Goal: Task Accomplishment & Management: Manage account settings

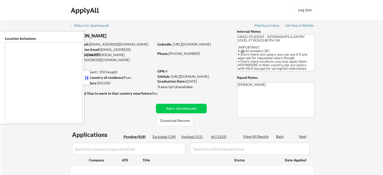
type textarea "country:[GEOGRAPHIC_DATA]"
select select ""pending""
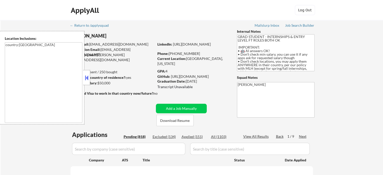
select select ""pending""
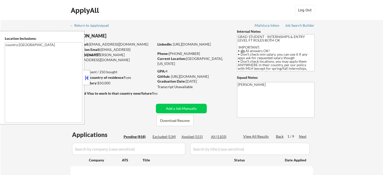
select select ""pending""
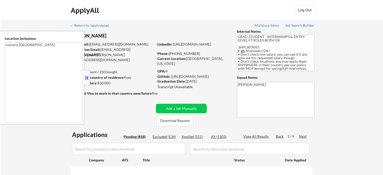
select select ""pending""
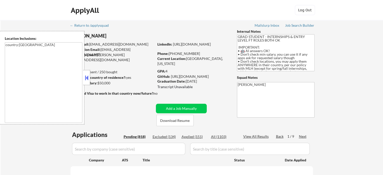
select select ""pending""
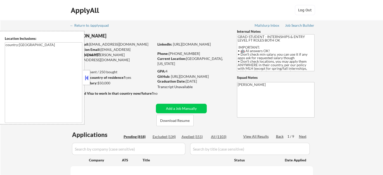
select select ""pending""
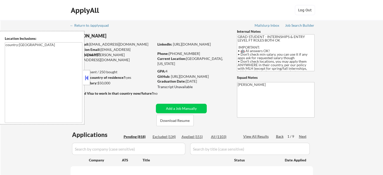
select select ""pending""
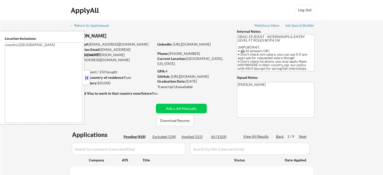
select select ""pending""
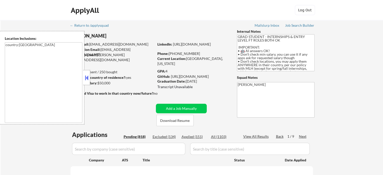
select select ""pending""
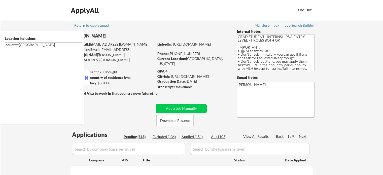
select select ""pending""
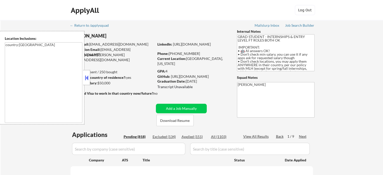
select select ""pending""
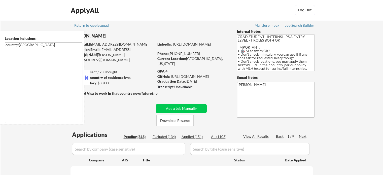
select select ""pending""
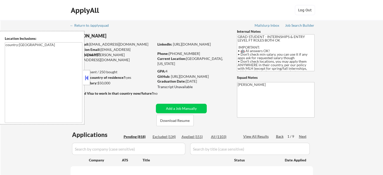
select select ""pending""
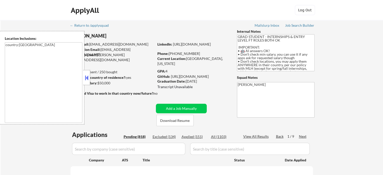
select select ""pending""
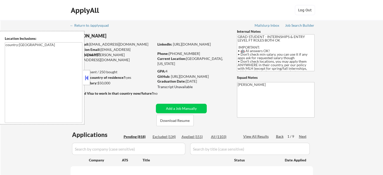
select select ""pending""
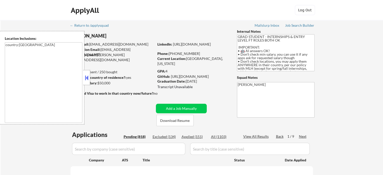
select select ""pending""
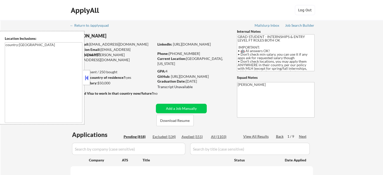
select select ""pending""
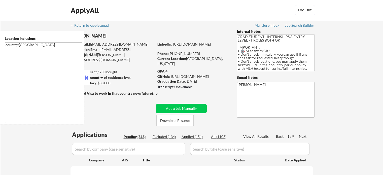
select select ""pending""
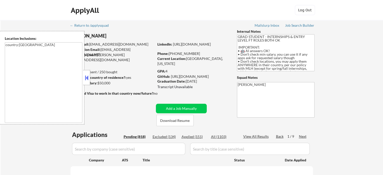
select select ""pending""
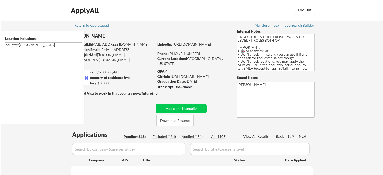
select select ""pending""
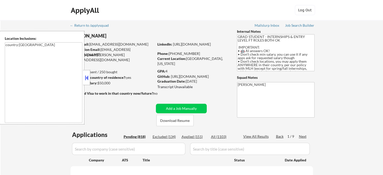
select select ""pending""
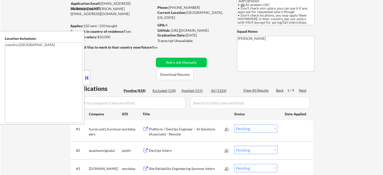
scroll to position [76, 0]
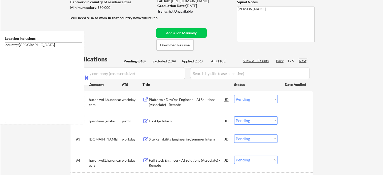
click at [302, 60] on div "Next" at bounding box center [303, 60] width 8 height 5
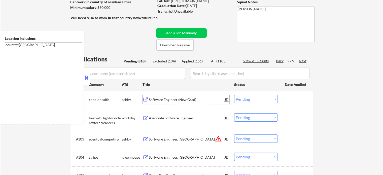
click at [181, 102] on div "Software Engineer (New Grad)" at bounding box center [187, 99] width 76 height 9
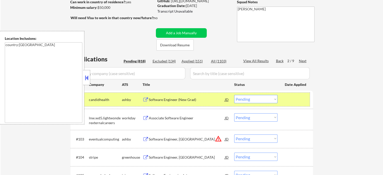
click at [292, 94] on div "#101 candidhealth ashby Software Engineer (New Grad) JD Choose an option... Pen…" at bounding box center [191, 100] width 238 height 14
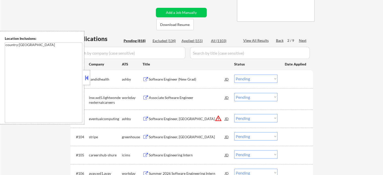
scroll to position [126, 0]
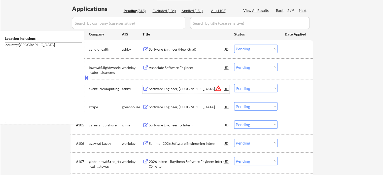
click at [183, 88] on div "Software Engineer, [GEOGRAPHIC_DATA]" at bounding box center [187, 88] width 76 height 5
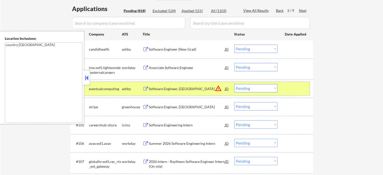
click at [286, 84] on div at bounding box center [296, 88] width 22 height 9
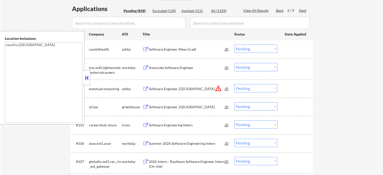
drag, startPoint x: 181, startPoint y: 107, endPoint x: 177, endPoint y: 108, distance: 4.6
click at [180, 107] on div "Software Engineer, [GEOGRAPHIC_DATA]" at bounding box center [187, 107] width 76 height 5
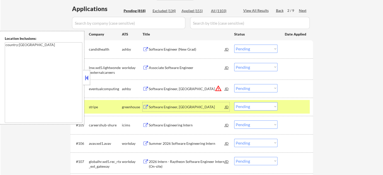
click at [290, 110] on div at bounding box center [296, 106] width 22 height 9
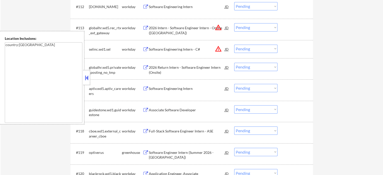
scroll to position [453, 0]
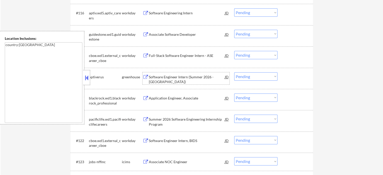
click at [164, 81] on div "Software Engineer Intern (Summer 2026 - Chicago)" at bounding box center [187, 80] width 76 height 10
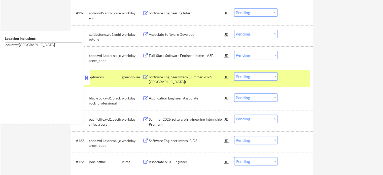
click at [285, 76] on div at bounding box center [296, 76] width 22 height 9
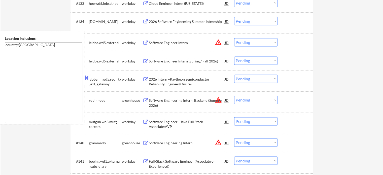
scroll to position [831, 0]
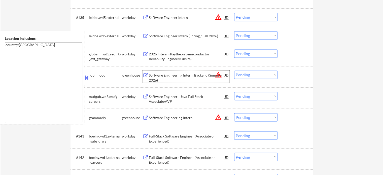
click at [165, 77] on div "Software Engineering Intern, Backend (Summer 2026)" at bounding box center [187, 78] width 76 height 10
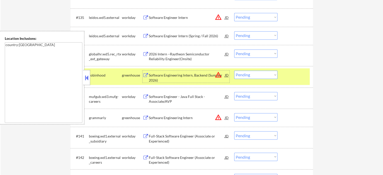
click at [292, 78] on div at bounding box center [296, 75] width 22 height 9
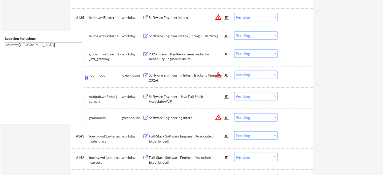
click at [168, 117] on div "Software Engineering Intern" at bounding box center [187, 117] width 76 height 5
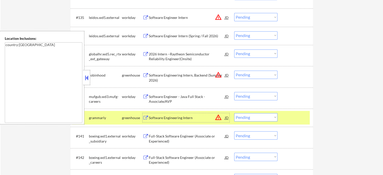
click at [248, 115] on select "Choose an option... Pending Applied Excluded (Questions) Excluded (Expired) Exc…" at bounding box center [255, 117] width 43 height 8
click at [234, 113] on select "Choose an option... Pending Applied Excluded (Questions) Excluded (Expired) Exc…" at bounding box center [255, 117] width 43 height 8
click at [287, 118] on div at bounding box center [296, 117] width 22 height 9
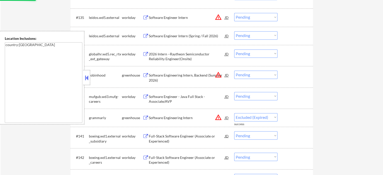
select select ""pending""
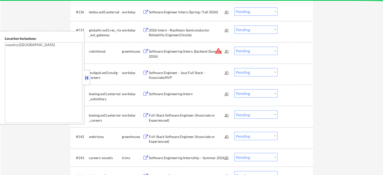
scroll to position [856, 0]
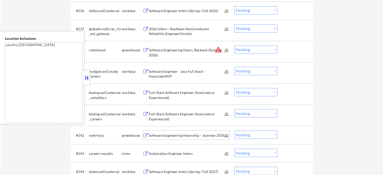
click at [169, 136] on div "Software Engineering Internship – Summer 2026" at bounding box center [187, 135] width 76 height 5
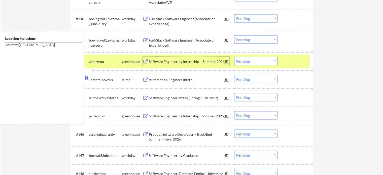
scroll to position [932, 0]
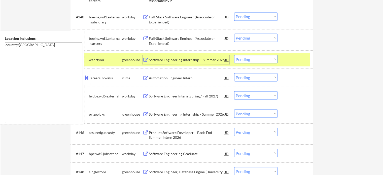
click at [186, 116] on div "Software Engineering Internship - Summer 2026" at bounding box center [187, 114] width 76 height 5
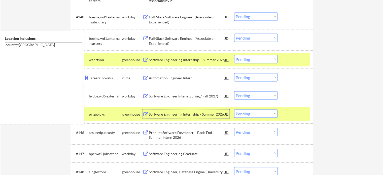
click at [258, 115] on select "Choose an option... Pending Applied Excluded (Questions) Excluded (Expired) Exc…" at bounding box center [255, 113] width 43 height 8
click at [234, 109] on select "Choose an option... Pending Applied Excluded (Questions) Excluded (Expired) Exc…" at bounding box center [255, 113] width 43 height 8
click at [294, 113] on div at bounding box center [296, 113] width 22 height 9
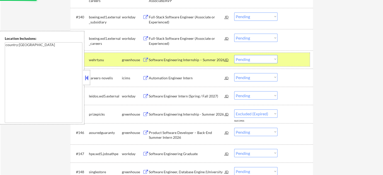
click at [292, 64] on div "#142 wehrtyou greenhouse Software Engineering Internship – Summer 2026 JD Choos…" at bounding box center [191, 60] width 238 height 14
select select ""pending""
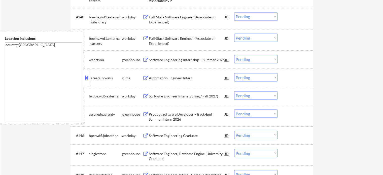
click at [171, 119] on div "Product Software Developer – Back-End Summer Intern 2026" at bounding box center [187, 117] width 76 height 10
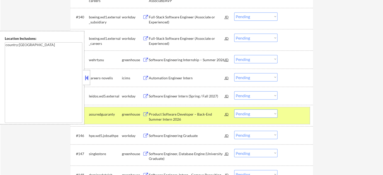
click at [286, 115] on div at bounding box center [296, 113] width 22 height 9
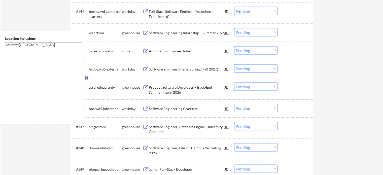
scroll to position [1007, 0]
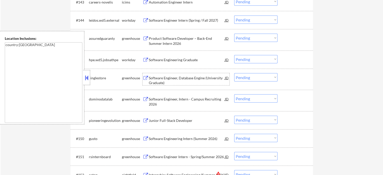
click at [156, 81] on div "Software Engineer, Database Engine (University Graduate)" at bounding box center [187, 81] width 76 height 10
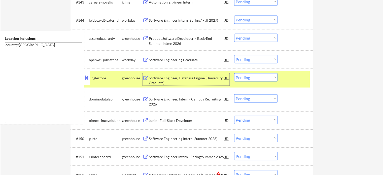
click at [249, 78] on select "Choose an option... Pending Applied Excluded (Questions) Excluded (Expired) Exc…" at bounding box center [255, 77] width 43 height 8
click at [234, 73] on select "Choose an option... Pending Applied Excluded (Questions) Excluded (Expired) Exc…" at bounding box center [255, 77] width 43 height 8
click at [295, 78] on div at bounding box center [296, 77] width 22 height 9
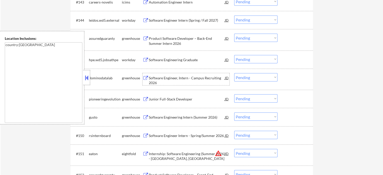
click at [161, 78] on div "Software Engineer, Intern - Campus Recruiting 2026" at bounding box center [187, 81] width 76 height 10
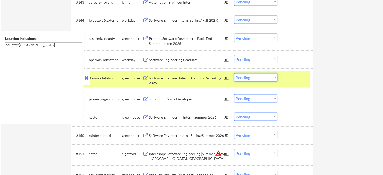
click at [245, 77] on select "Choose an option... Pending Applied Excluded (Questions) Excluded (Expired) Exc…" at bounding box center [255, 77] width 43 height 8
click at [234, 73] on select "Choose an option... Pending Applied Excluded (Questions) Excluded (Expired) Exc…" at bounding box center [255, 77] width 43 height 8
click at [298, 76] on div at bounding box center [296, 77] width 22 height 9
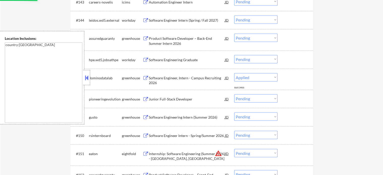
select select ""pending""
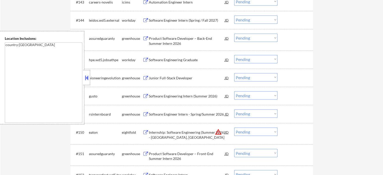
click at [162, 79] on div "Junior Full-Stack Developer" at bounding box center [187, 78] width 76 height 5
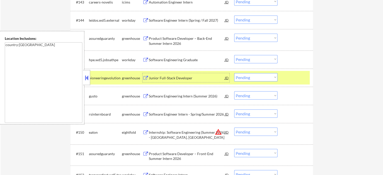
click at [299, 78] on div at bounding box center [296, 77] width 22 height 9
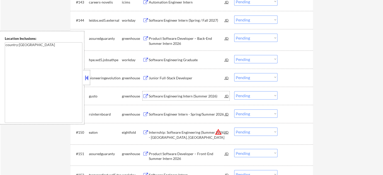
click at [206, 95] on div "Software Engineering Intern (Summer 2026)" at bounding box center [187, 96] width 76 height 5
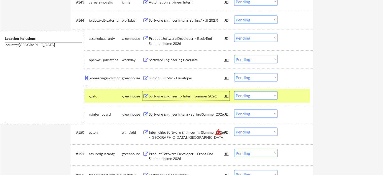
click at [295, 96] on div at bounding box center [296, 95] width 22 height 9
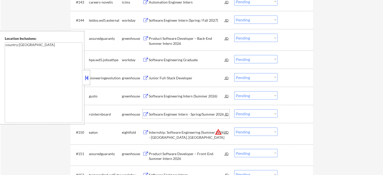
click at [161, 114] on div "Software Engineer Intern - Spring/Summer 2026" at bounding box center [187, 114] width 76 height 5
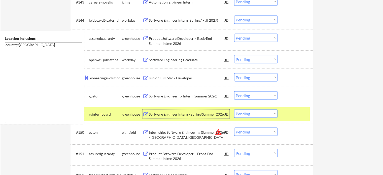
click at [241, 116] on select "Choose an option... Pending Applied Excluded (Questions) Excluded (Expired) Exc…" at bounding box center [255, 114] width 43 height 8
click at [234, 110] on select "Choose an option... Pending Applied Excluded (Questions) Excluded (Expired) Exc…" at bounding box center [255, 114] width 43 height 8
click at [280, 116] on div "#149 rsinternboard greenhouse Software Engineer Intern - Spring/Summer 2026 JD …" at bounding box center [191, 114] width 238 height 14
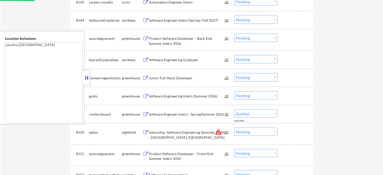
select select ""pending""
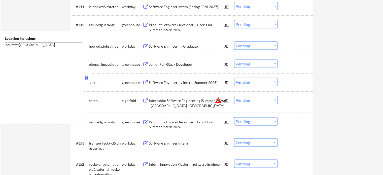
scroll to position [1033, 0]
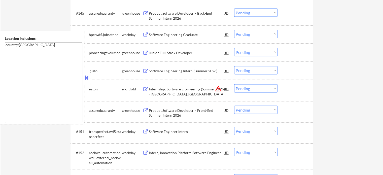
click at [192, 111] on div "Product Software Developer – Front-End Summer Intern 2026" at bounding box center [187, 113] width 76 height 10
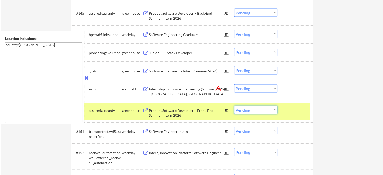
click at [250, 111] on select "Choose an option... Pending Applied Excluded (Questions) Excluded (Expired) Exc…" at bounding box center [255, 110] width 43 height 8
click at [234, 106] on select "Choose an option... Pending Applied Excluded (Questions) Excluded (Expired) Exc…" at bounding box center [255, 110] width 43 height 8
click at [287, 111] on div at bounding box center [296, 110] width 22 height 9
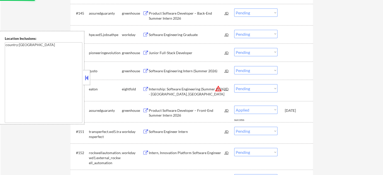
select select ""pending""
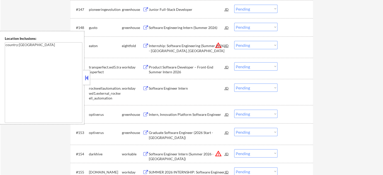
scroll to position [1083, 0]
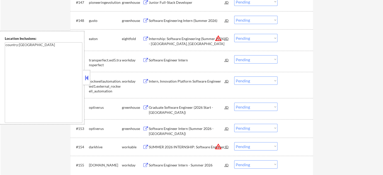
click at [165, 126] on div "Software Engineer Intern (Summer 2026 - Austin)" at bounding box center [187, 131] width 76 height 10
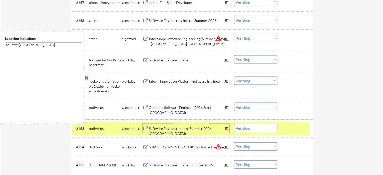
click at [302, 129] on div at bounding box center [296, 128] width 22 height 9
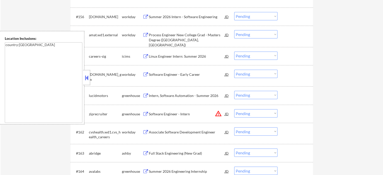
scroll to position [1259, 0]
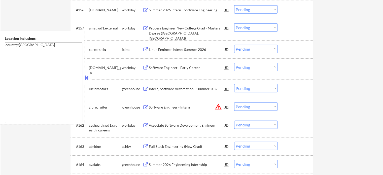
click at [185, 87] on div "Intern, Software Automation - Summer 2026" at bounding box center [187, 88] width 76 height 5
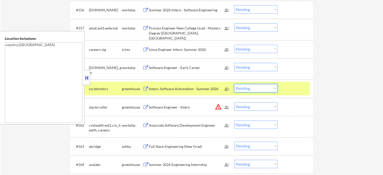
drag, startPoint x: 242, startPoint y: 87, endPoint x: 244, endPoint y: 92, distance: 4.9
click at [242, 87] on select "Choose an option... Pending Applied Excluded (Questions) Excluded (Expired) Exc…" at bounding box center [255, 88] width 43 height 8
click at [234, 84] on select "Choose an option... Pending Applied Excluded (Questions) Excluded (Expired) Exc…" at bounding box center [255, 88] width 43 height 8
click at [283, 92] on div "#160 lucidmotors greenhouse Intern, Software Automation - Summer 2026 JD warnin…" at bounding box center [191, 89] width 238 height 14
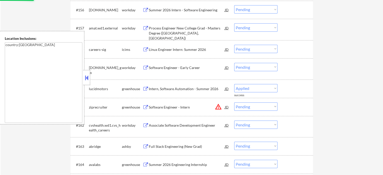
select select ""pending""
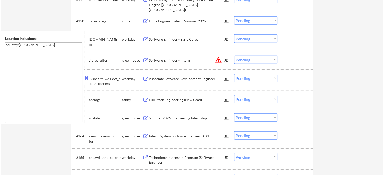
scroll to position [1310, 0]
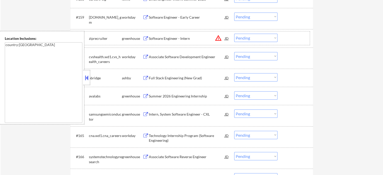
click at [176, 96] on div "Summer 2026 Engineering Internship" at bounding box center [187, 96] width 76 height 5
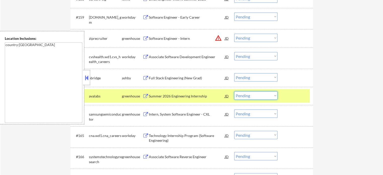
click at [250, 98] on select "Choose an option... Pending Applied Excluded (Questions) Excluded (Expired) Exc…" at bounding box center [255, 95] width 43 height 8
click at [234, 91] on select "Choose an option... Pending Applied Excluded (Questions) Excluded (Expired) Exc…" at bounding box center [255, 95] width 43 height 8
click at [292, 98] on div at bounding box center [296, 95] width 22 height 9
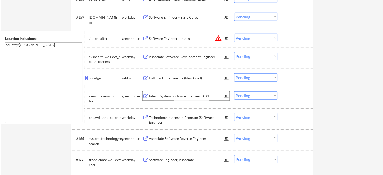
click at [183, 99] on div "Intern, System Software Engineer - CXL" at bounding box center [187, 95] width 76 height 9
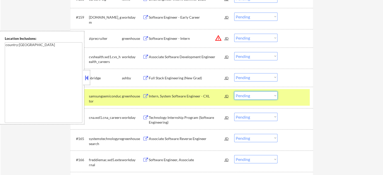
click at [238, 97] on select "Choose an option... Pending Applied Excluded (Questions) Excluded (Expired) Exc…" at bounding box center [255, 95] width 43 height 8
click at [234, 91] on select "Choose an option... Pending Applied Excluded (Questions) Excluded (Expired) Exc…" at bounding box center [255, 95] width 43 height 8
click at [292, 96] on div at bounding box center [296, 95] width 22 height 9
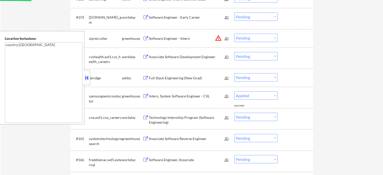
select select ""pending""
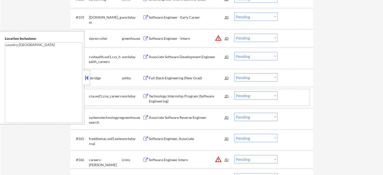
scroll to position [1360, 0]
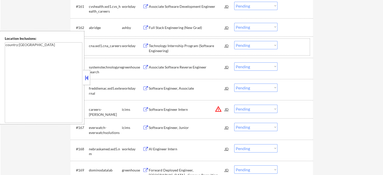
click at [180, 67] on div "Associate Software Reverse Engineer" at bounding box center [187, 67] width 76 height 5
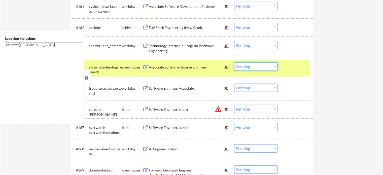
click at [265, 67] on select "Choose an option... Pending Applied Excluded (Questions) Excluded (Expired) Exc…" at bounding box center [255, 66] width 43 height 8
click at [234, 62] on select "Choose an option... Pending Applied Excluded (Questions) Excluded (Expired) Exc…" at bounding box center [255, 66] width 43 height 8
click at [291, 67] on div at bounding box center [296, 66] width 22 height 9
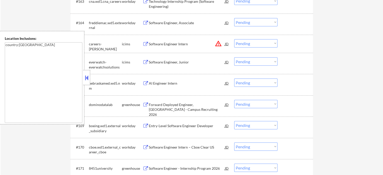
scroll to position [1410, 0]
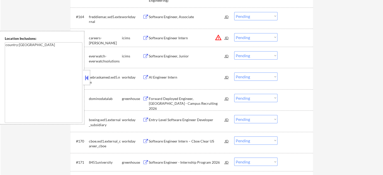
click at [168, 101] on div "Forward Deployed Engineer, New Grad - Campus Recruiting 2026" at bounding box center [187, 103] width 76 height 15
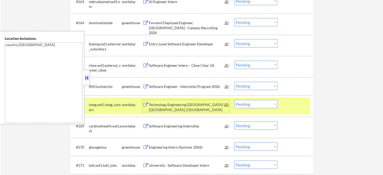
click at [297, 107] on div at bounding box center [296, 104] width 22 height 9
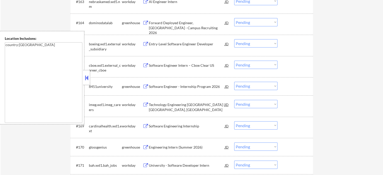
click at [260, 21] on select "Choose an option... Pending Applied Excluded (Questions) Excluded (Expired) Exc…" at bounding box center [255, 22] width 43 height 8
click at [234, 18] on select "Choose an option... Pending Applied Excluded (Questions) Excluded (Expired) Exc…" at bounding box center [255, 22] width 43 height 8
select select ""pending""
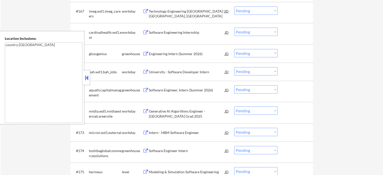
scroll to position [1486, 0]
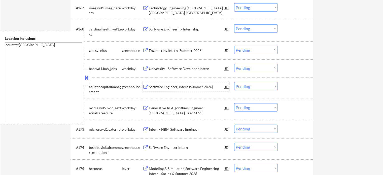
click at [178, 90] on div "Software Engineer, Intern (Summer 2026)" at bounding box center [187, 86] width 76 height 9
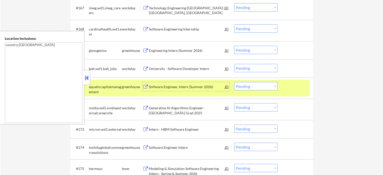
click at [295, 91] on div at bounding box center [296, 86] width 22 height 9
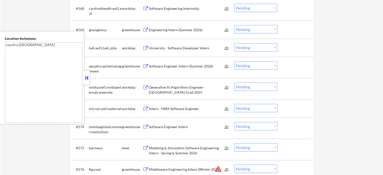
scroll to position [1536, 0]
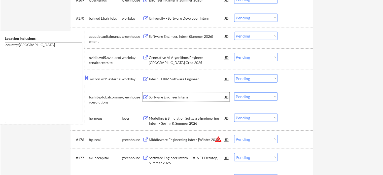
click at [163, 97] on div "Software Engineer Intern" at bounding box center [187, 97] width 76 height 5
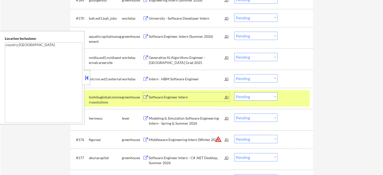
click at [247, 97] on select "Choose an option... Pending Applied Excluded (Questions) Excluded (Expired) Exc…" at bounding box center [255, 96] width 43 height 8
click at [234, 92] on select "Choose an option... Pending Applied Excluded (Questions) Excluded (Expired) Exc…" at bounding box center [255, 96] width 43 height 8
click at [290, 98] on div at bounding box center [296, 96] width 22 height 9
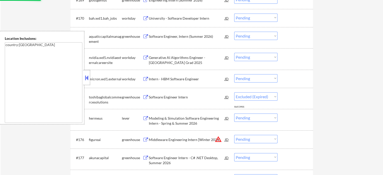
select select ""pending""
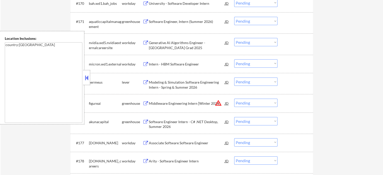
scroll to position [1587, 0]
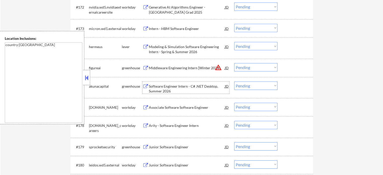
click at [169, 91] on div "Software Engineer Intern - C# .NET Desktop, Summer 2026" at bounding box center [187, 89] width 76 height 10
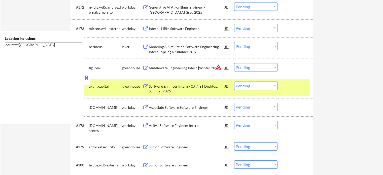
click at [292, 89] on div at bounding box center [296, 86] width 22 height 9
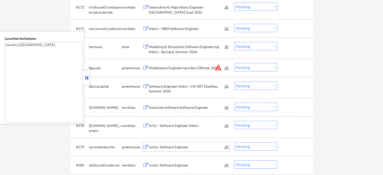
click at [175, 145] on div "Junior Software Engineer" at bounding box center [187, 147] width 76 height 5
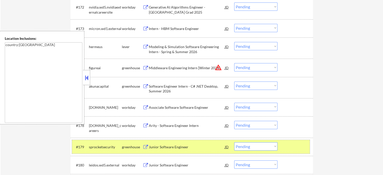
click at [296, 148] on div at bounding box center [296, 146] width 22 height 9
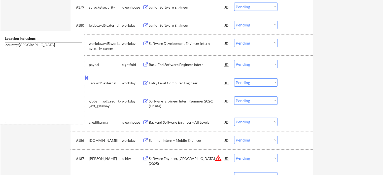
scroll to position [1738, 0]
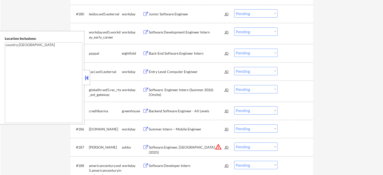
click at [174, 113] on div "Backend Software Engineer - All Levels" at bounding box center [187, 111] width 76 height 5
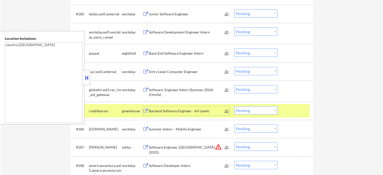
click at [263, 110] on select "Choose an option... Pending Applied Excluded (Questions) Excluded (Expired) Exc…" at bounding box center [255, 110] width 43 height 8
click at [234, 106] on select "Choose an option... Pending Applied Excluded (Questions) Excluded (Expired) Exc…" at bounding box center [255, 110] width 43 height 8
click at [289, 113] on div at bounding box center [296, 110] width 22 height 9
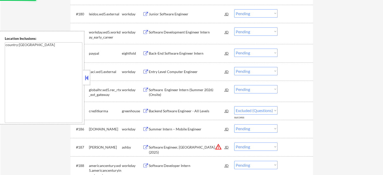
select select ""pending""
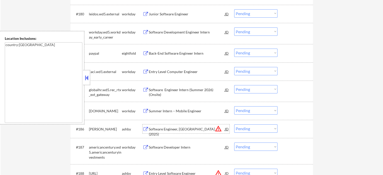
click at [172, 128] on div "Software Engineer, New Grad (2025)" at bounding box center [187, 132] width 76 height 10
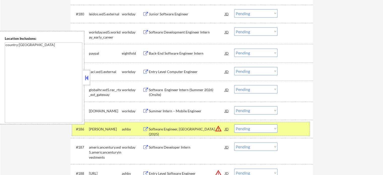
click at [290, 129] on div at bounding box center [296, 128] width 22 height 9
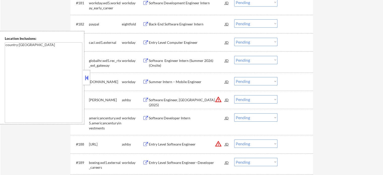
scroll to position [1788, 0]
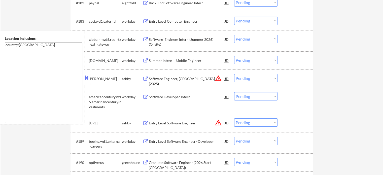
click at [170, 123] on div "Entry Level Software Engineer" at bounding box center [187, 123] width 76 height 5
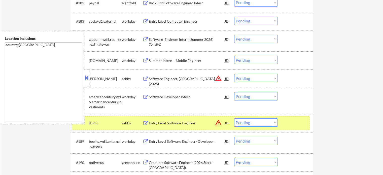
click at [298, 125] on div at bounding box center [296, 122] width 22 height 9
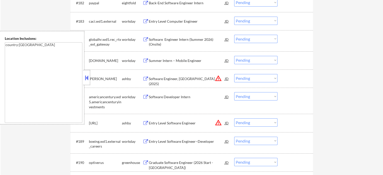
scroll to position [1813, 0]
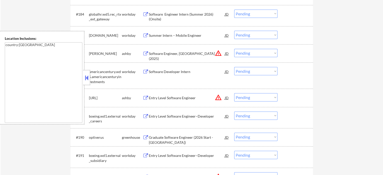
click at [174, 134] on div "Graduate Software Engineer (2026 Start - Austin)" at bounding box center [187, 137] width 76 height 9
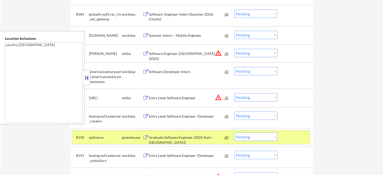
click at [294, 138] on div at bounding box center [296, 137] width 22 height 9
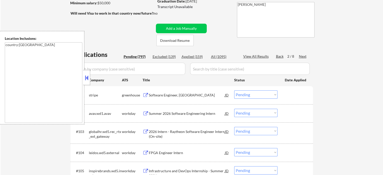
scroll to position [47, 0]
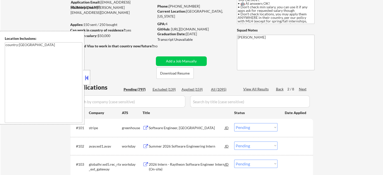
click at [299, 88] on div "2 / 8" at bounding box center [293, 89] width 12 height 5
click at [303, 90] on div "Next" at bounding box center [303, 89] width 8 height 5
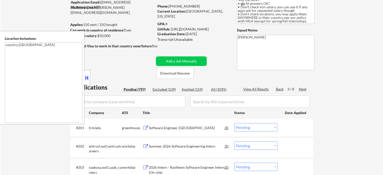
scroll to position [73, 0]
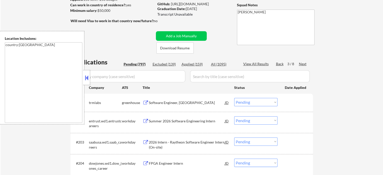
click at [183, 101] on div "Software Engineer, [GEOGRAPHIC_DATA]" at bounding box center [187, 102] width 76 height 5
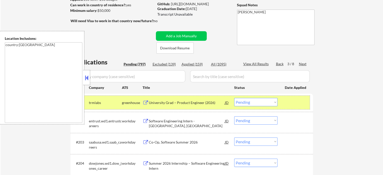
click at [295, 102] on div at bounding box center [296, 102] width 22 height 9
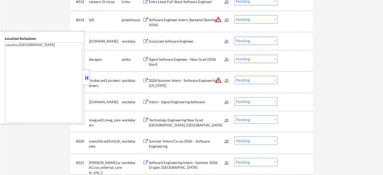
scroll to position [425, 0]
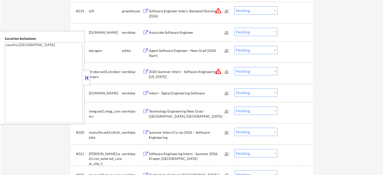
click at [169, 53] on div "Agent Software Engineer - New Grad (2026 Start)" at bounding box center [187, 53] width 76 height 10
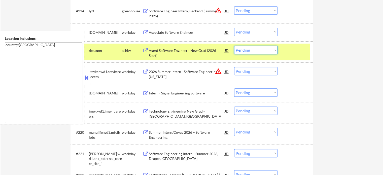
click at [267, 51] on select "Choose an option... Pending Applied Excluded (Questions) Excluded (Expired) Exc…" at bounding box center [255, 50] width 43 height 8
click at [234, 46] on select "Choose an option... Pending Applied Excluded (Questions) Excluded (Expired) Exc…" at bounding box center [255, 50] width 43 height 8
click at [294, 52] on div at bounding box center [296, 50] width 22 height 9
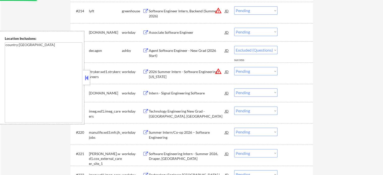
select select ""pending""
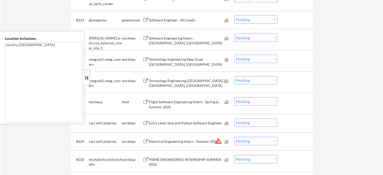
scroll to position [601, 0]
click at [184, 99] on div "Flight Software Engineering Intern - Spring & Summer 2026" at bounding box center [187, 103] width 76 height 12
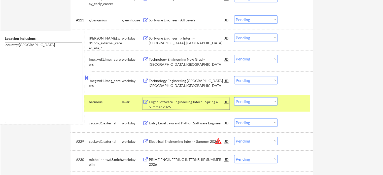
click at [294, 99] on div at bounding box center [296, 101] width 22 height 9
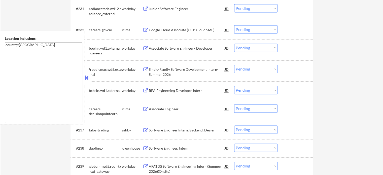
scroll to position [803, 0]
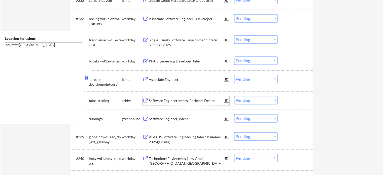
click at [164, 101] on div "Software Engineer Intern, Backend, Dealer" at bounding box center [187, 100] width 76 height 5
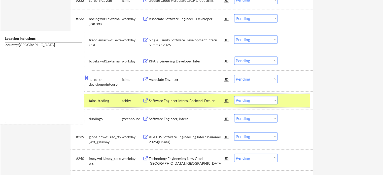
click at [291, 105] on div at bounding box center [296, 100] width 22 height 9
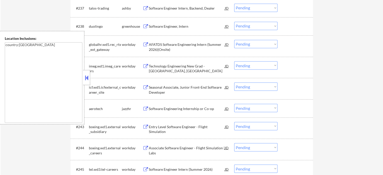
scroll to position [929, 0]
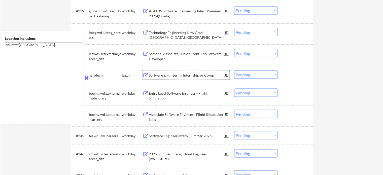
click at [175, 73] on div "Software Engineering Internship or Co-op" at bounding box center [187, 75] width 76 height 5
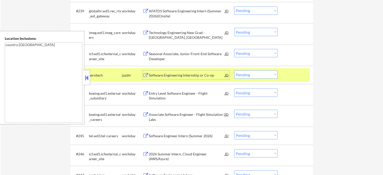
click at [288, 74] on div at bounding box center [296, 74] width 22 height 9
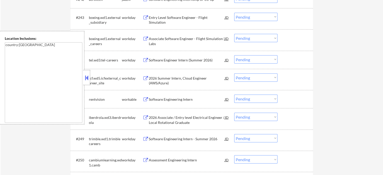
scroll to position [1004, 0]
click at [165, 98] on div "Software Engineering Intern" at bounding box center [187, 99] width 76 height 5
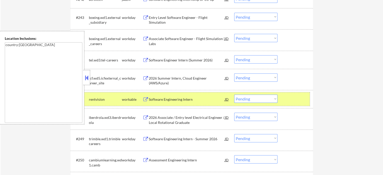
click at [298, 97] on div at bounding box center [296, 99] width 22 height 9
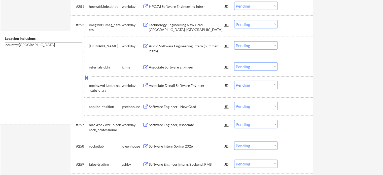
scroll to position [1181, 0]
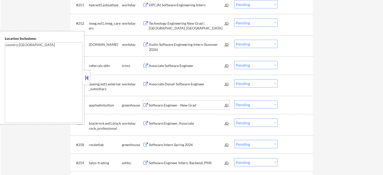
click at [179, 106] on div "Software Engineer - New Grad" at bounding box center [187, 105] width 76 height 5
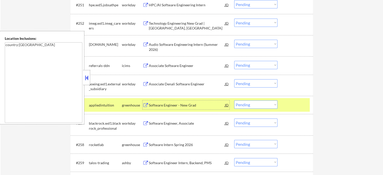
click at [302, 103] on div at bounding box center [296, 104] width 22 height 9
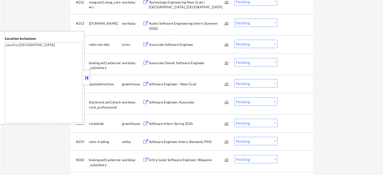
scroll to position [1231, 0]
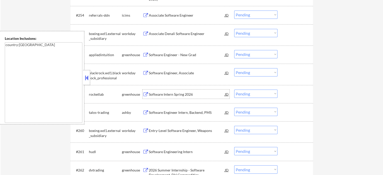
click at [161, 93] on div "Software Intern Spring 2026" at bounding box center [187, 94] width 76 height 5
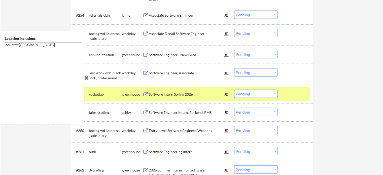
click at [290, 93] on div at bounding box center [296, 94] width 22 height 9
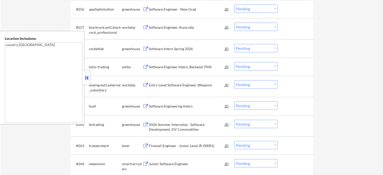
scroll to position [1281, 0]
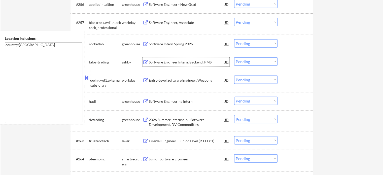
click at [170, 63] on div "Software Engineer Intern, Backend, PMS" at bounding box center [187, 62] width 76 height 5
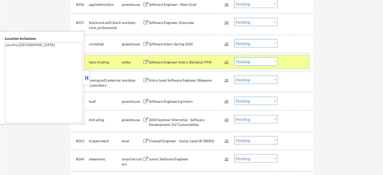
click at [289, 65] on div at bounding box center [296, 61] width 22 height 9
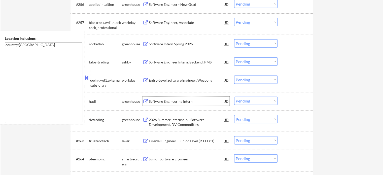
click at [173, 102] on div "Software Engineering Intern" at bounding box center [187, 101] width 76 height 5
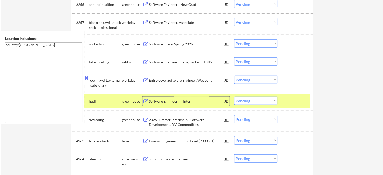
click at [252, 100] on select "Choose an option... Pending Applied Excluded (Questions) Excluded (Expired) Exc…" at bounding box center [255, 101] width 43 height 8
click at [234, 97] on select "Choose an option... Pending Applied Excluded (Questions) Excluded (Expired) Exc…" at bounding box center [255, 101] width 43 height 8
click at [295, 104] on div at bounding box center [296, 101] width 22 height 9
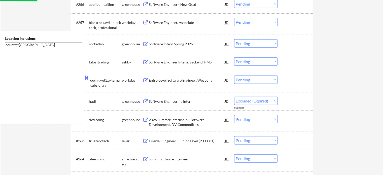
select select ""pending""
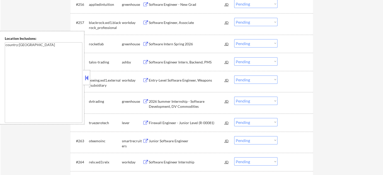
click at [197, 99] on div "2026 Summer Internship - Software Development, DV Commodities" at bounding box center [187, 104] width 76 height 10
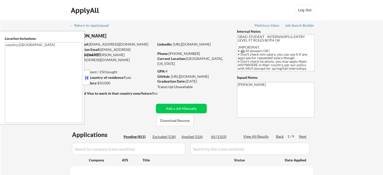
select select ""pending""
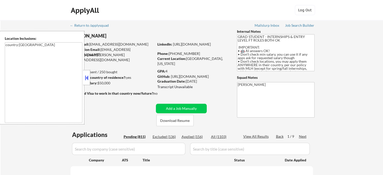
select select ""pending""
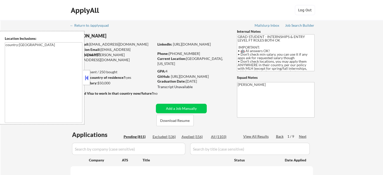
select select ""pending""
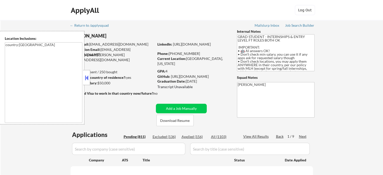
select select ""pending""
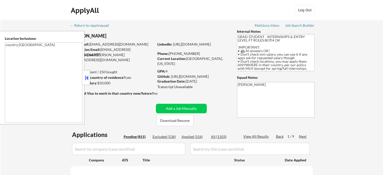
select select ""pending""
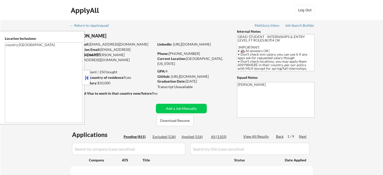
select select ""pending""
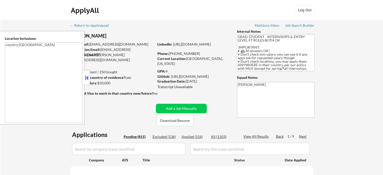
select select ""pending""
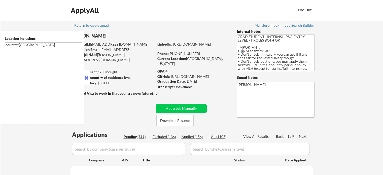
select select ""pending""
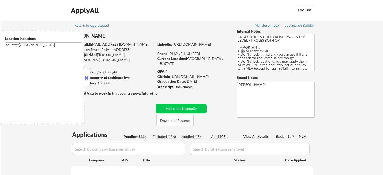
select select ""pending""
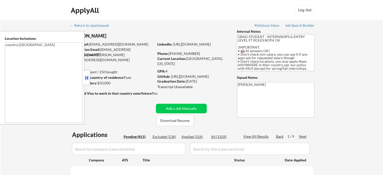
select select ""pending""
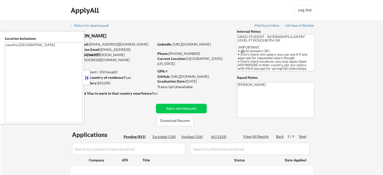
select select ""pending""
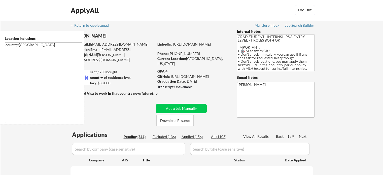
select select ""pending""
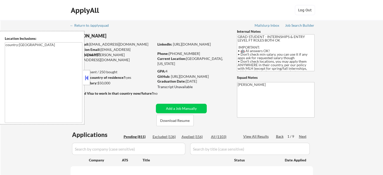
select select ""pending""
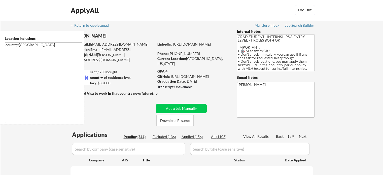
select select ""pending""
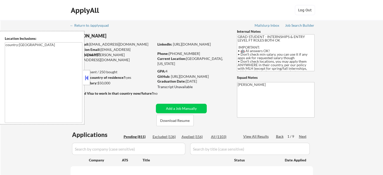
select select ""pending""
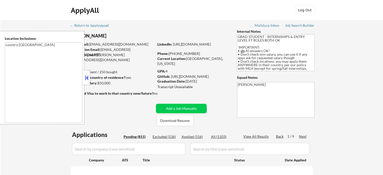
select select ""pending""
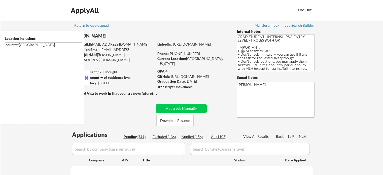
select select ""pending""
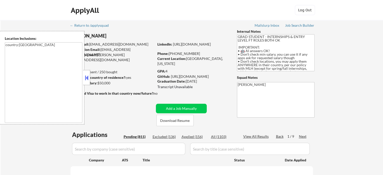
select select ""pending""
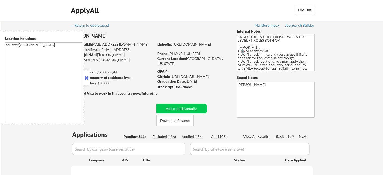
select select ""pending""
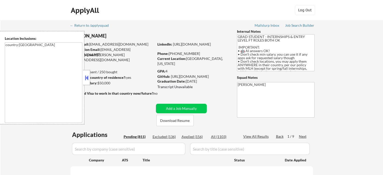
select select ""pending""
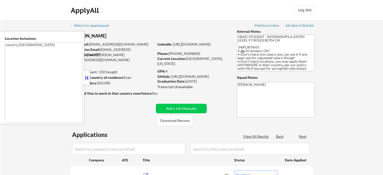
select select ""pending""
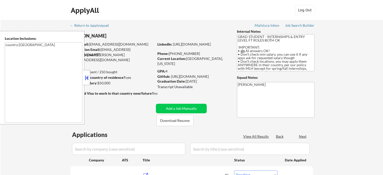
select select ""pending""
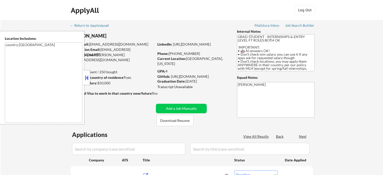
select select ""pending""
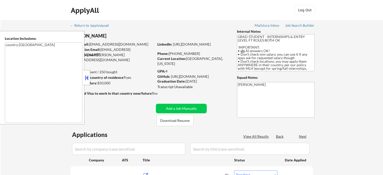
select select ""pending""
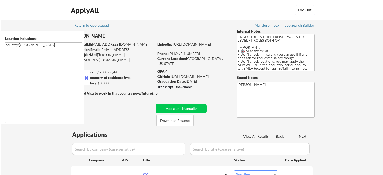
select select ""pending""
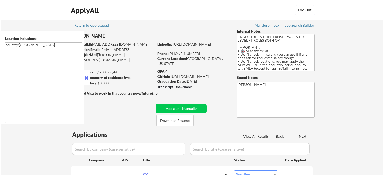
select select ""pending""
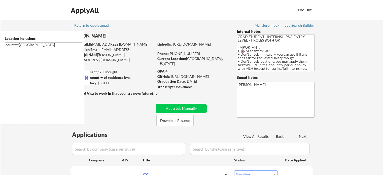
select select ""pending""
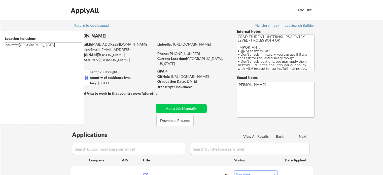
select select ""pending""
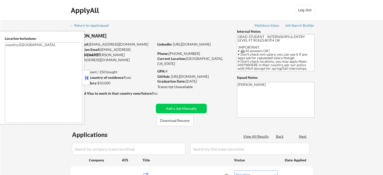
select select ""pending""
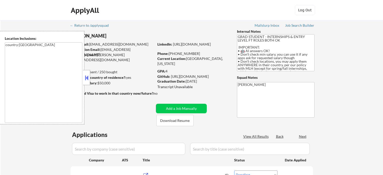
select select ""pending""
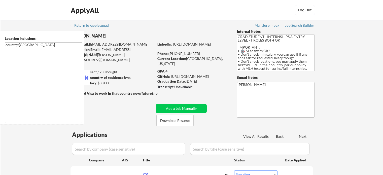
select select ""pending""
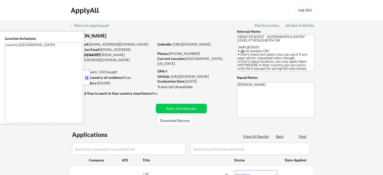
select select ""pending""
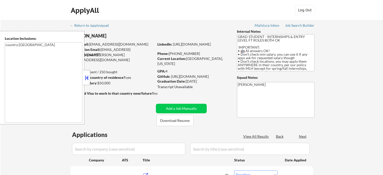
select select ""pending""
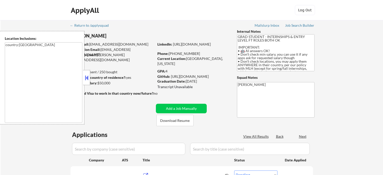
select select ""pending""
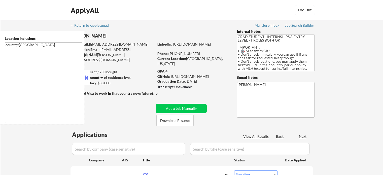
select select ""pending""
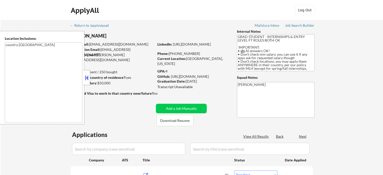
select select ""pending""
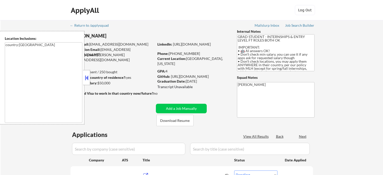
select select ""pending""
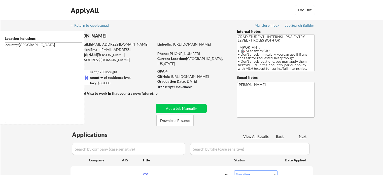
select select ""pending""
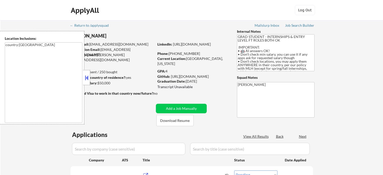
select select ""pending""
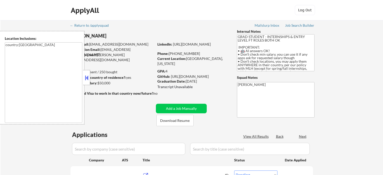
select select ""pending""
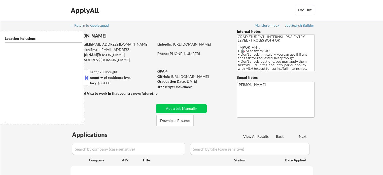
type textarea "country:[GEOGRAPHIC_DATA]"
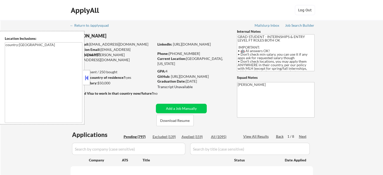
select select ""pending""
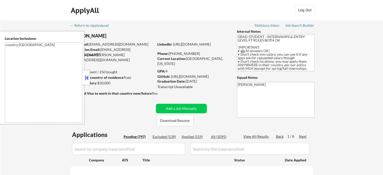
select select ""pending""
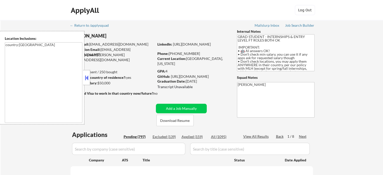
select select ""pending""
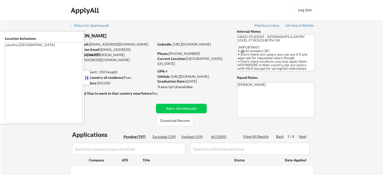
select select ""pending""
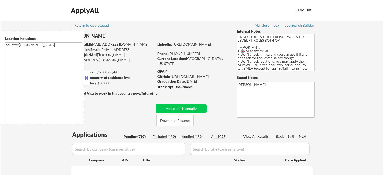
select select ""pending""
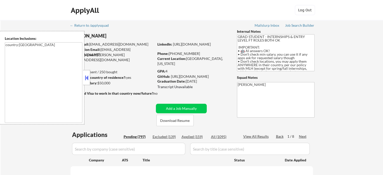
select select ""pending""
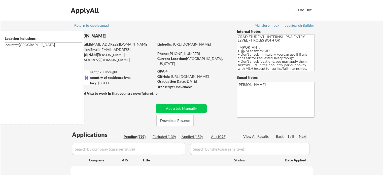
select select ""pending""
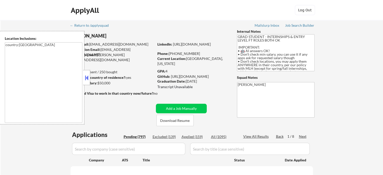
select select ""pending""
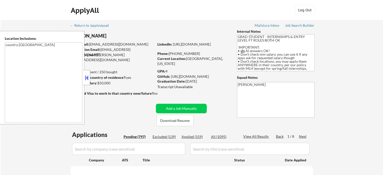
select select ""pending""
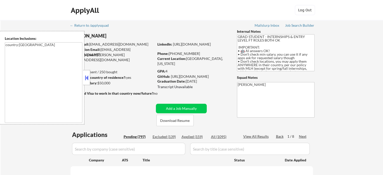
select select ""pending""
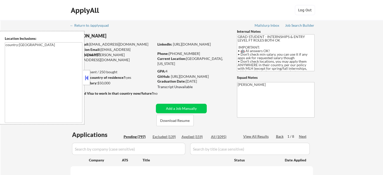
select select ""pending""
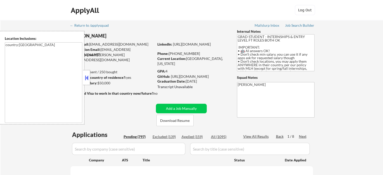
select select ""pending""
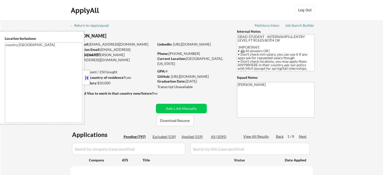
select select ""pending""
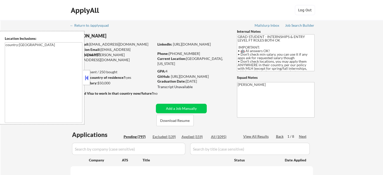
select select ""pending""
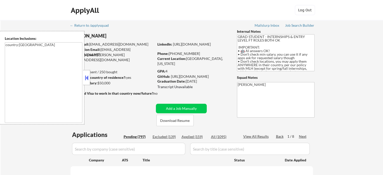
select select ""pending""
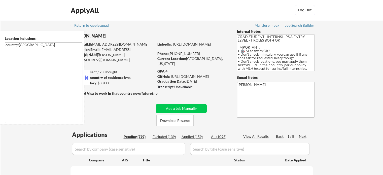
select select ""pending""
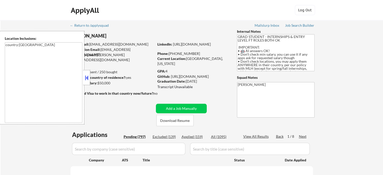
select select ""pending""
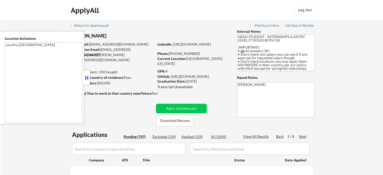
select select ""pending""
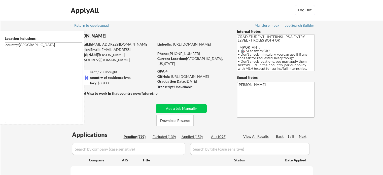
select select ""pending""
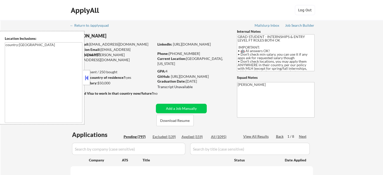
select select ""pending""
